Goal: Transaction & Acquisition: Purchase product/service

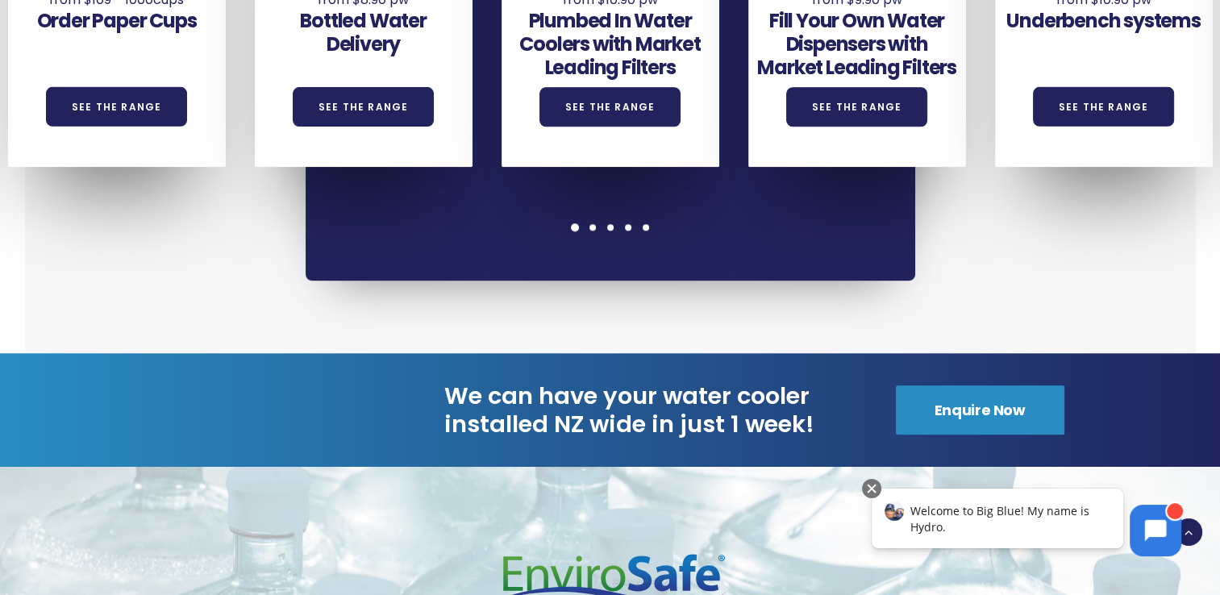
scroll to position [1290, 0]
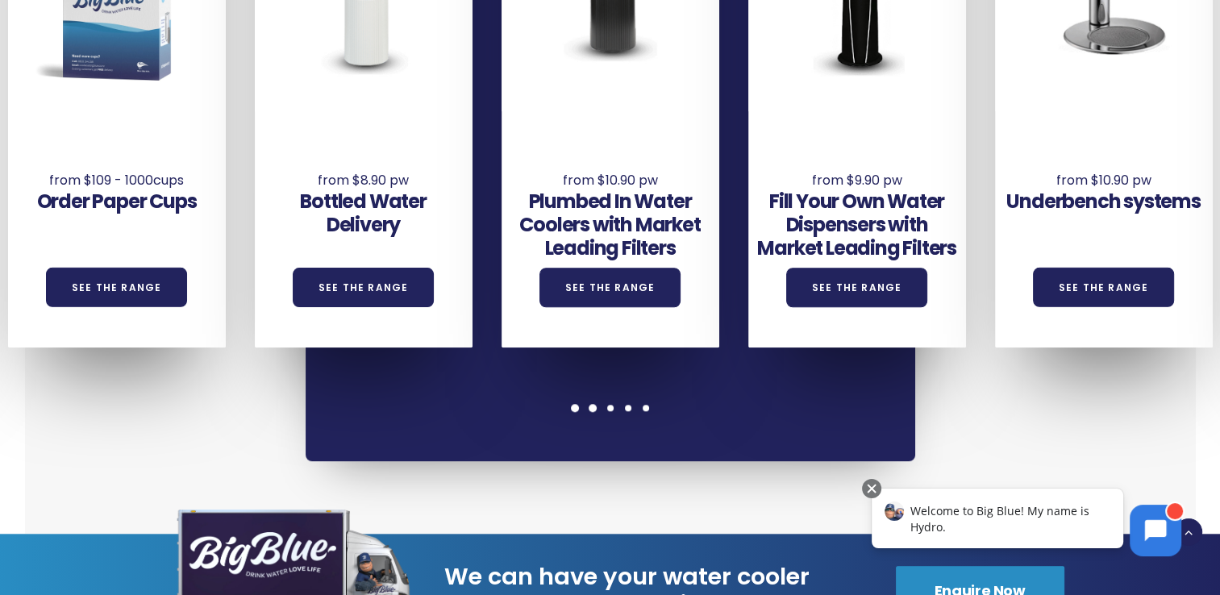
click at [589, 405] on span at bounding box center [593, 408] width 8 height 8
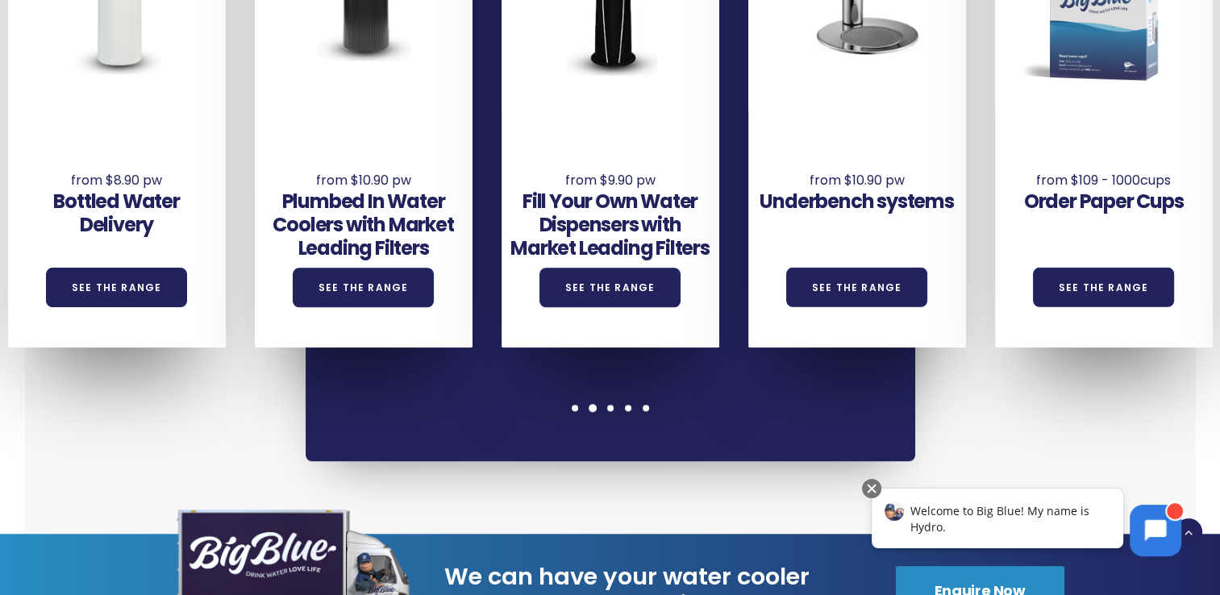
click at [607, 413] on div "Underbench systems See the Range Order Paper Cups See the Range Bottled Water D…" at bounding box center [611, 115] width 610 height 689
click at [607, 408] on span at bounding box center [610, 408] width 8 height 8
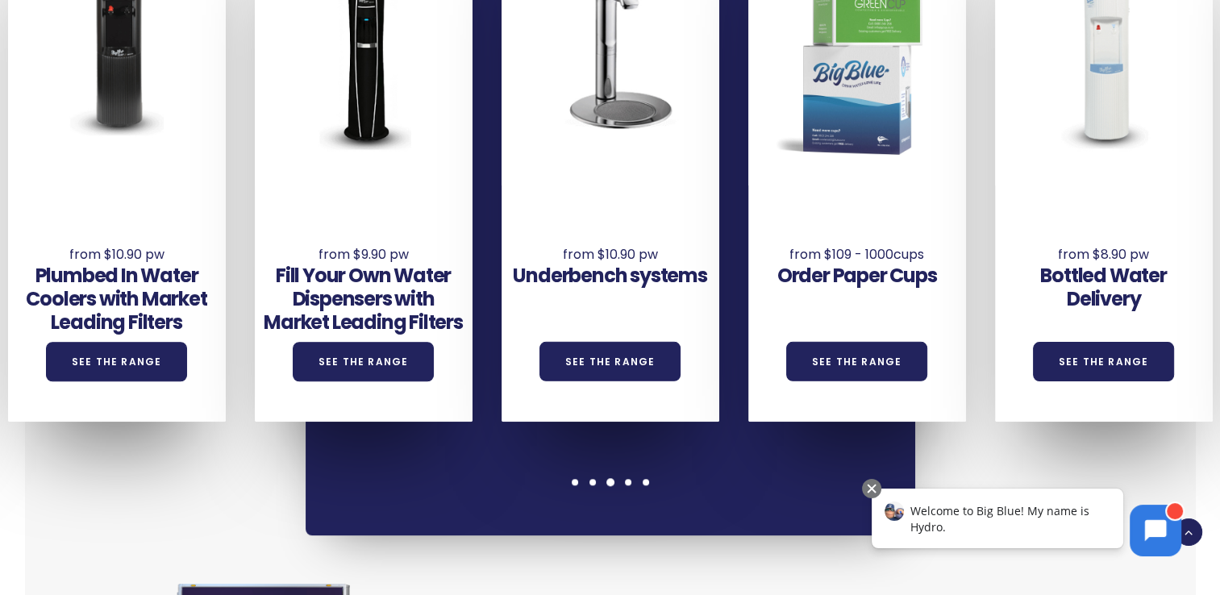
scroll to position [1129, 0]
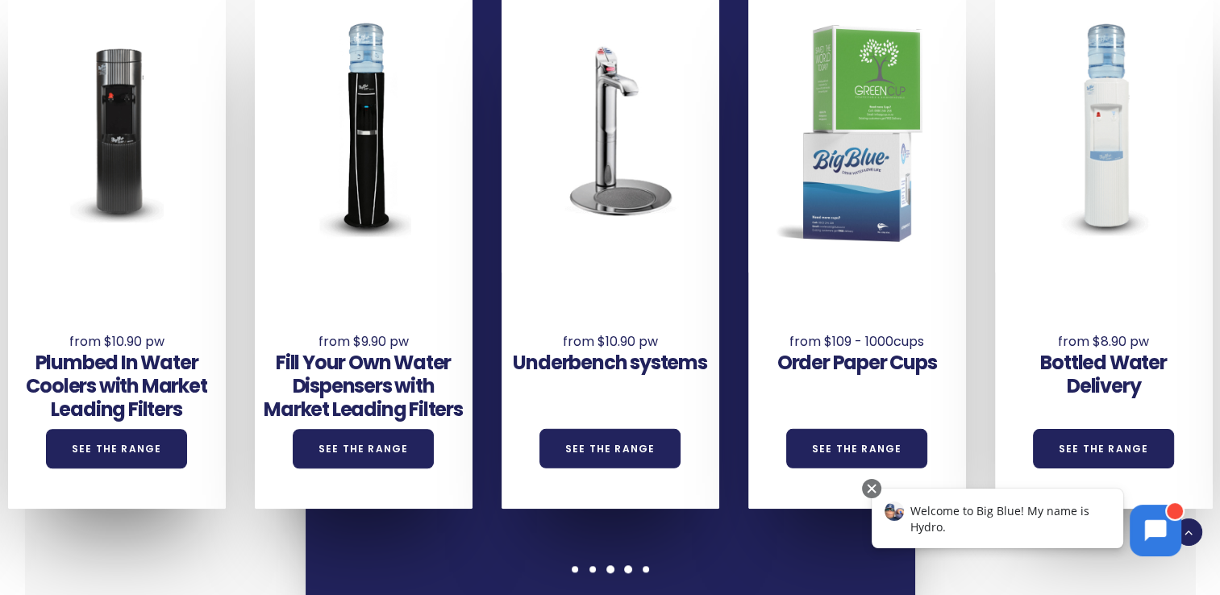
click at [622, 570] on div at bounding box center [628, 569] width 18 height 8
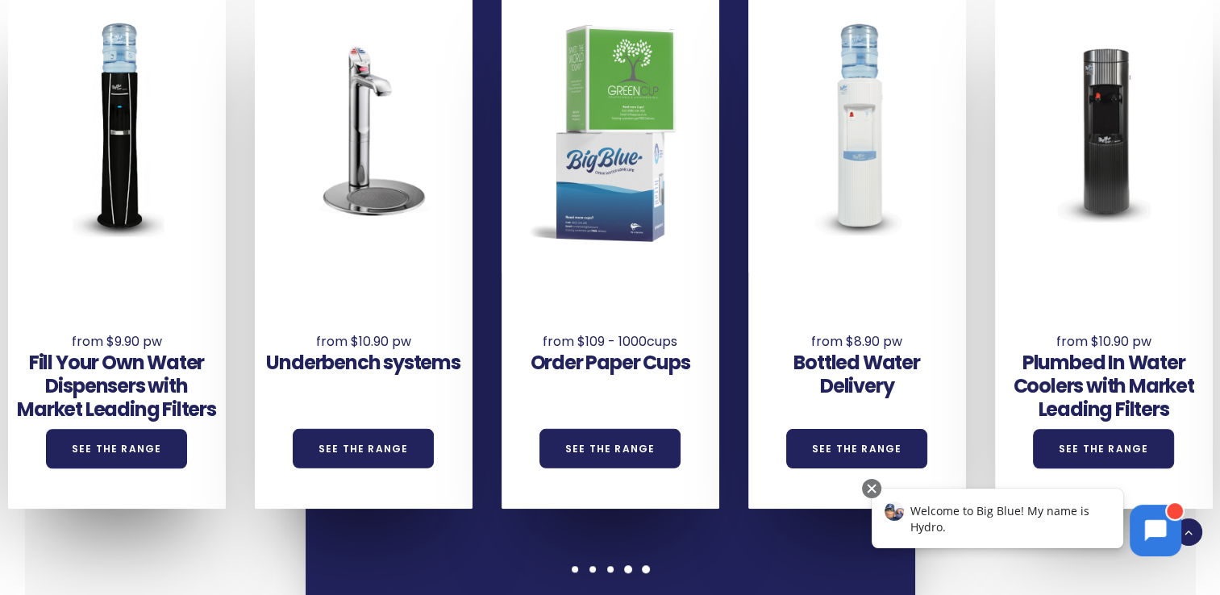
click at [647, 569] on span at bounding box center [646, 569] width 8 height 8
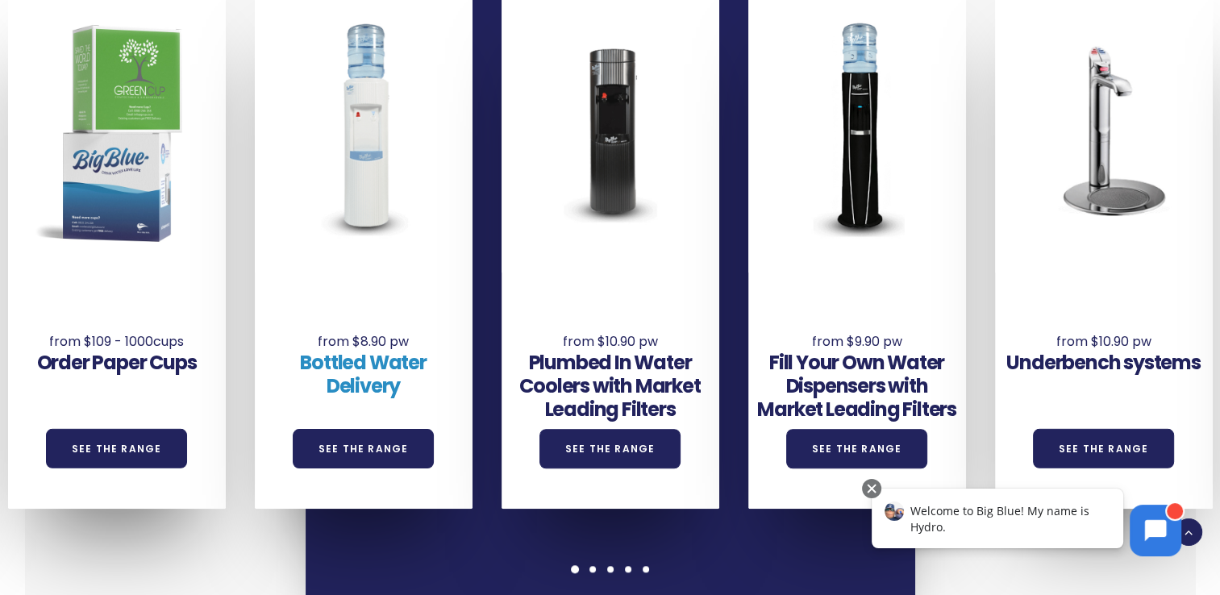
click at [358, 360] on link "Bottled Water Delivery" at bounding box center [363, 374] width 126 height 50
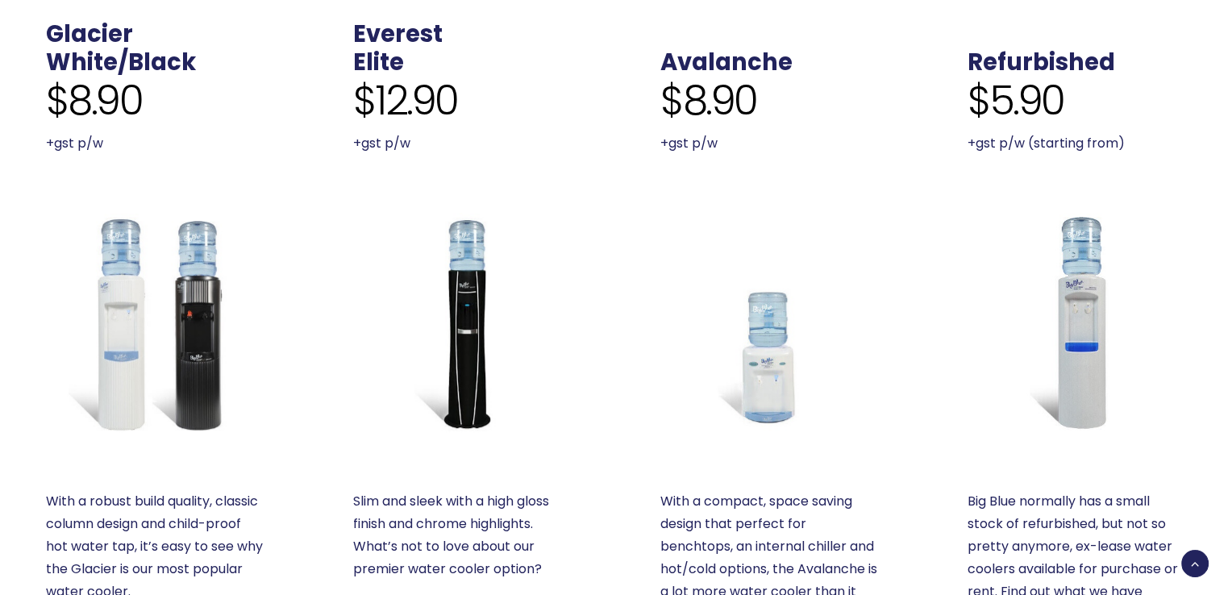
scroll to position [645, 0]
